Goal: Communication & Community: Answer question/provide support

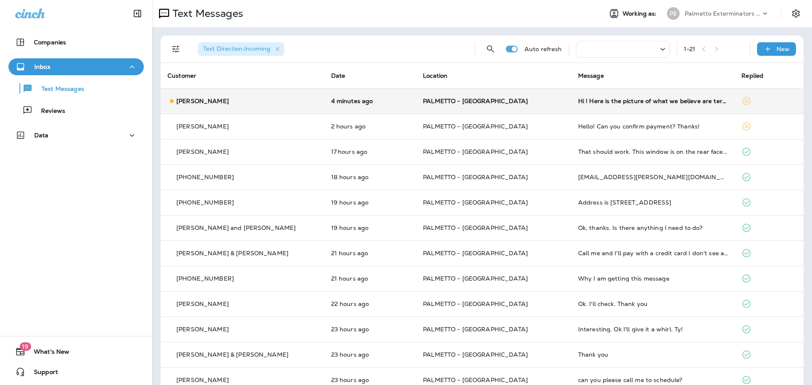
click at [580, 105] on td "Hi ! Here is the picture of what we believe are termites. Please tell me how to…" at bounding box center [653, 100] width 164 height 25
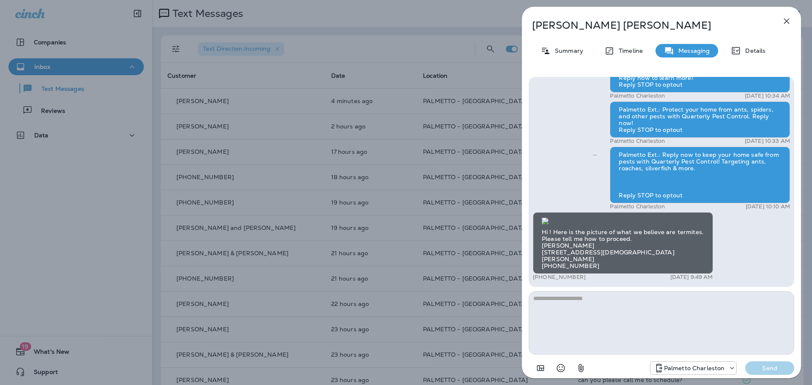
click at [548, 218] on img at bounding box center [545, 221] width 7 height 7
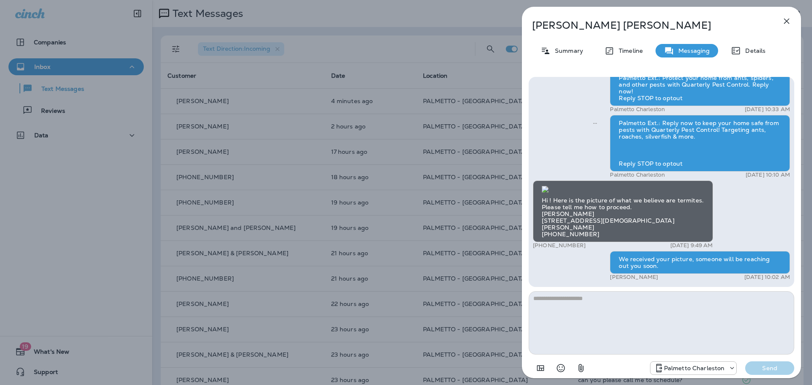
click at [548, 186] on img at bounding box center [545, 189] width 7 height 7
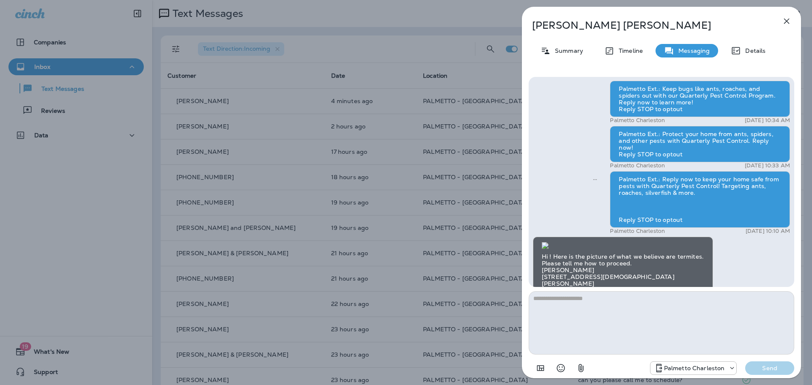
scroll to position [-256, 0]
click at [548, 249] on img at bounding box center [545, 245] width 7 height 7
click at [573, 51] on p "Summary" at bounding box center [567, 50] width 33 height 7
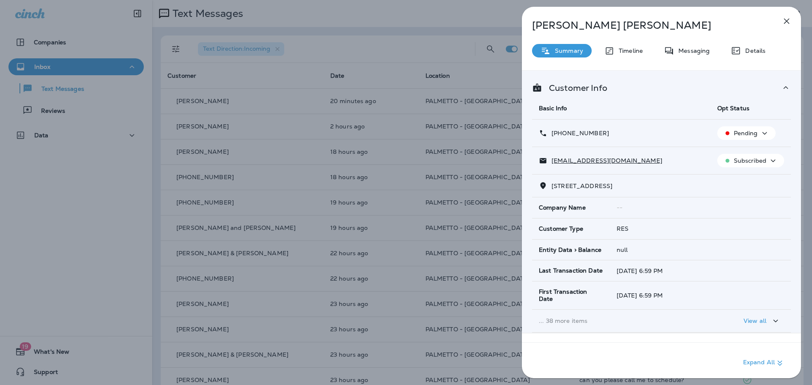
click at [789, 20] on icon "button" at bounding box center [786, 21] width 10 height 10
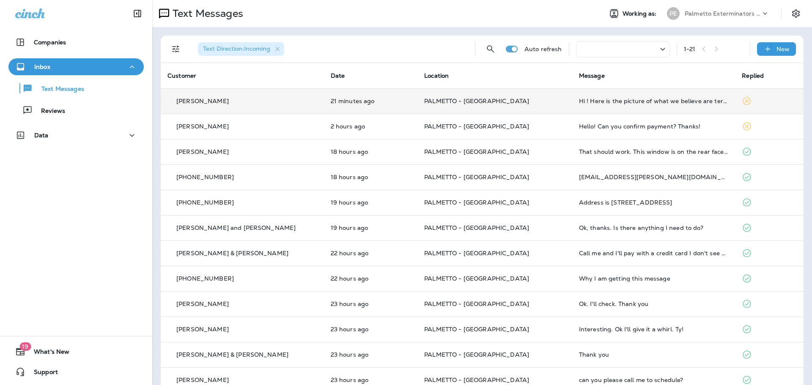
click at [446, 104] on span "PALMETTO - [GEOGRAPHIC_DATA]" at bounding box center [476, 101] width 105 height 8
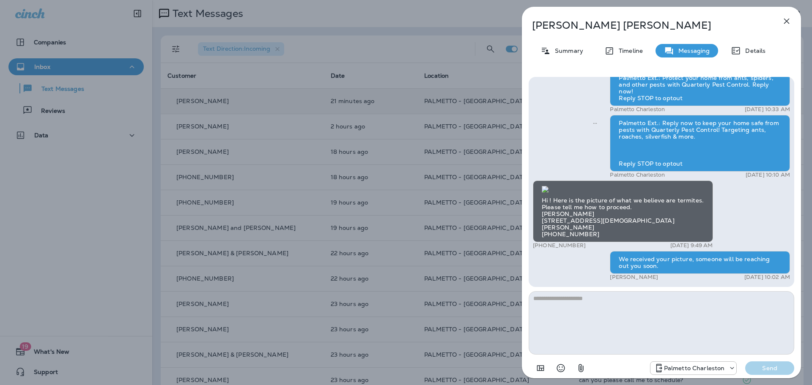
click at [634, 307] on textarea at bounding box center [662, 322] width 266 height 63
type textarea "**********"
click at [764, 367] on p "Send" at bounding box center [770, 368] width 36 height 8
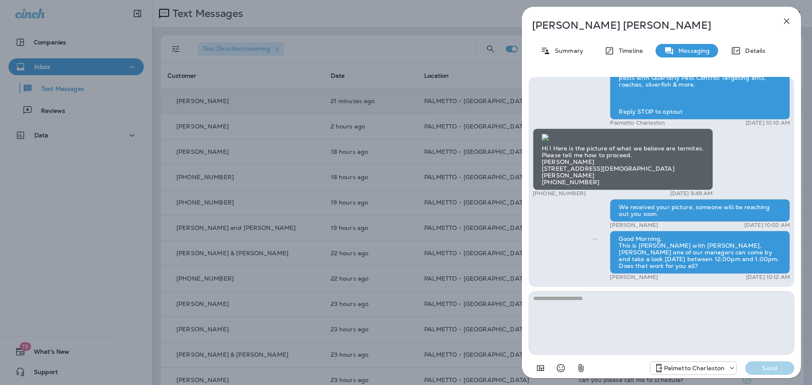
click at [548, 134] on img at bounding box center [545, 137] width 7 height 7
click at [592, 308] on textarea at bounding box center [662, 322] width 266 height 63
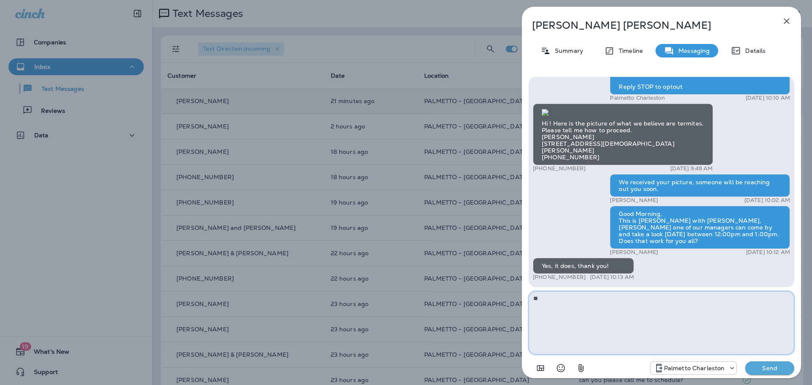
type textarea "*"
type textarea "**********"
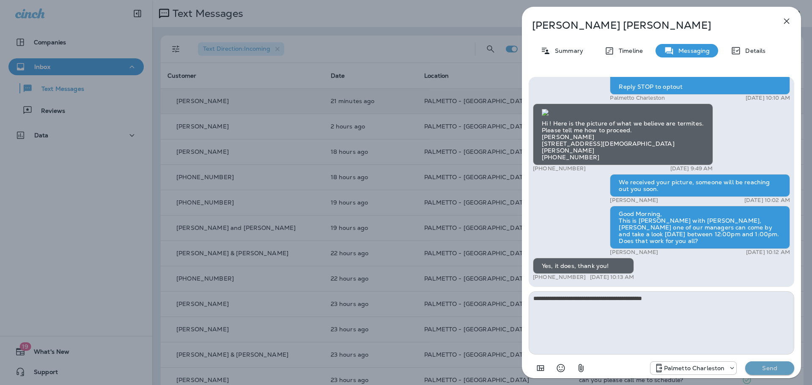
click at [767, 370] on p "Send" at bounding box center [770, 368] width 36 height 8
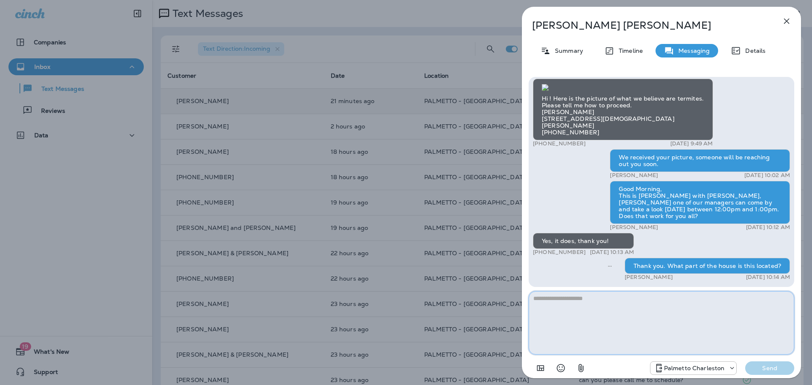
click at [644, 299] on textarea at bounding box center [662, 322] width 266 height 63
type textarea "**********"
click at [766, 375] on div "Palmetto Charleston Send" at bounding box center [662, 366] width 266 height 22
click at [765, 370] on p "Send" at bounding box center [770, 368] width 36 height 8
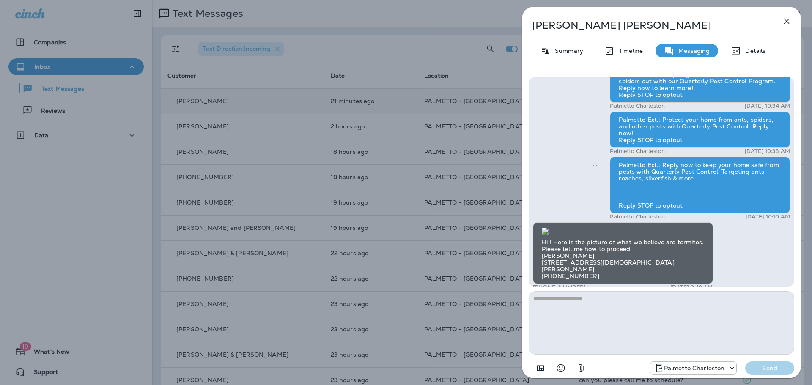
scroll to position [-165, 0]
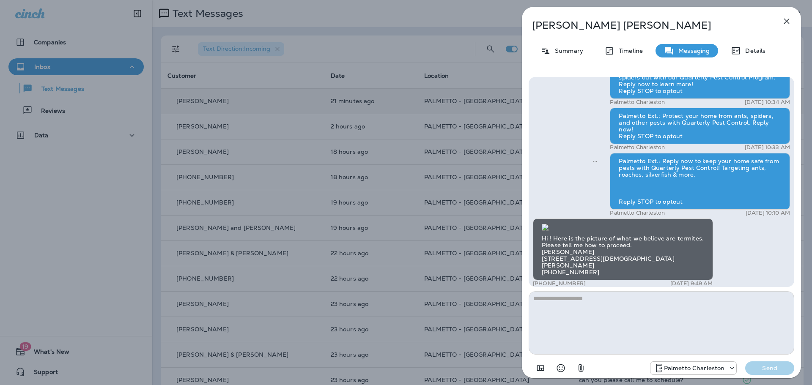
click at [548, 224] on img at bounding box center [545, 227] width 7 height 7
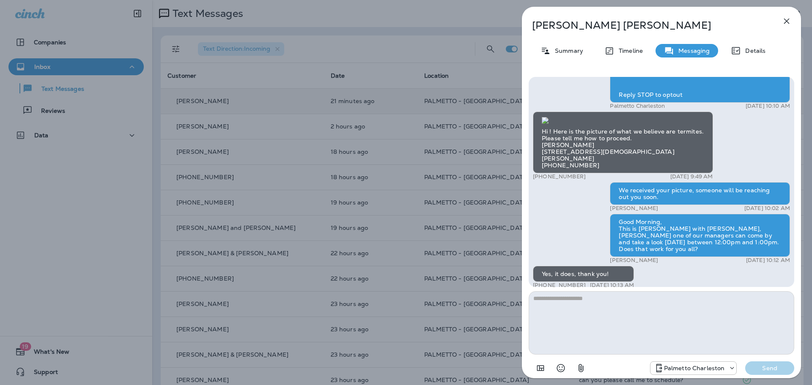
scroll to position [0, 0]
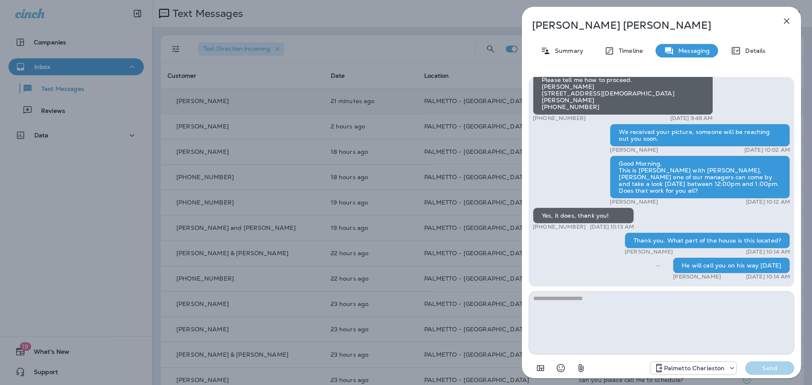
click at [789, 19] on icon "button" at bounding box center [786, 21] width 5 height 5
